Goal: Find specific page/section: Find specific page/section

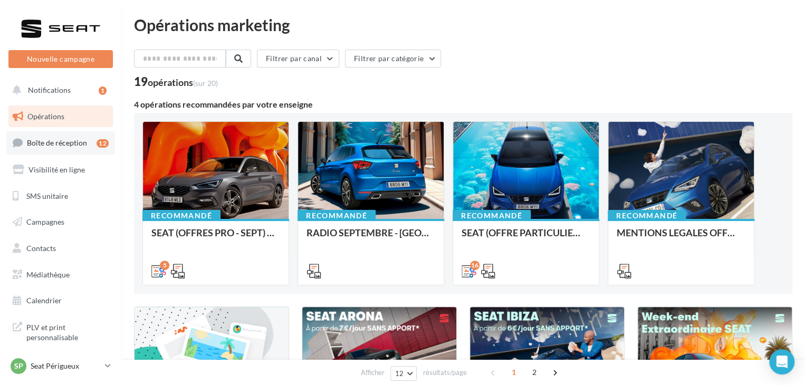
click at [74, 146] on span "Boîte de réception" at bounding box center [57, 142] width 60 height 9
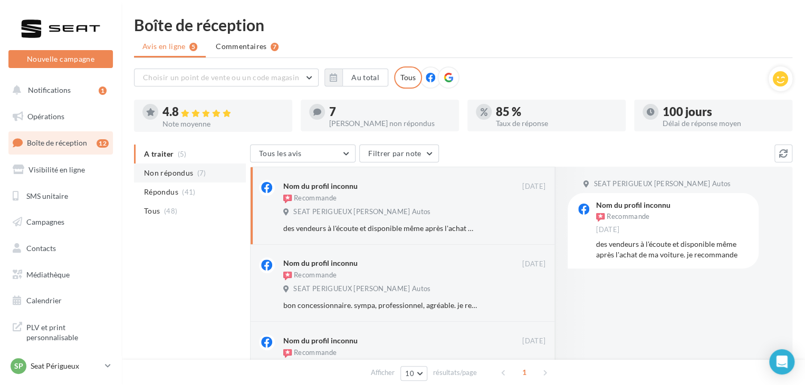
click at [185, 168] on span "Non répondus" at bounding box center [168, 173] width 49 height 11
click at [63, 357] on link "SP Seat Périgueux SEAT-PERIGUEUX" at bounding box center [60, 366] width 104 height 20
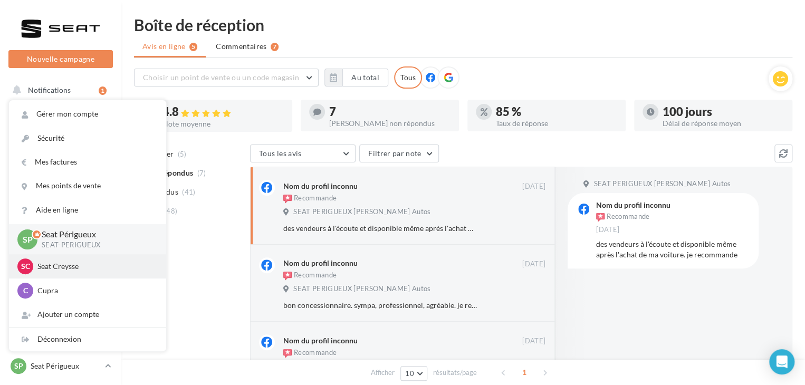
click at [74, 260] on div "SC Seat Creysse SEAT-CREYSSE" at bounding box center [87, 266] width 140 height 16
